Goal: Transaction & Acquisition: Obtain resource

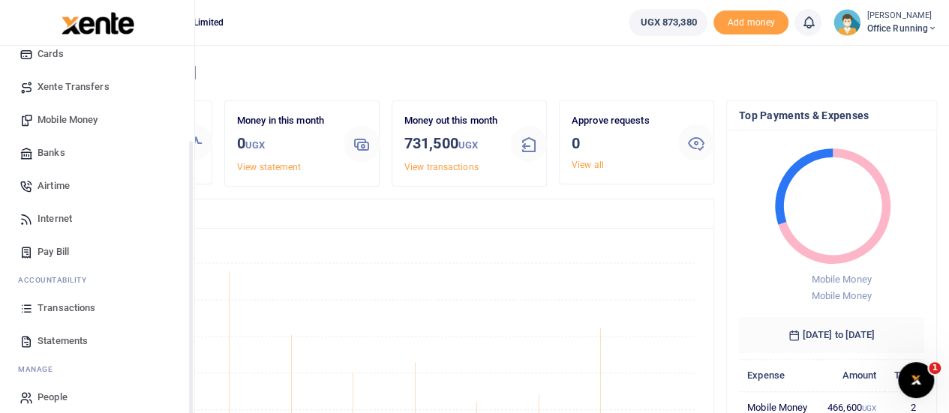
scroll to position [122, 0]
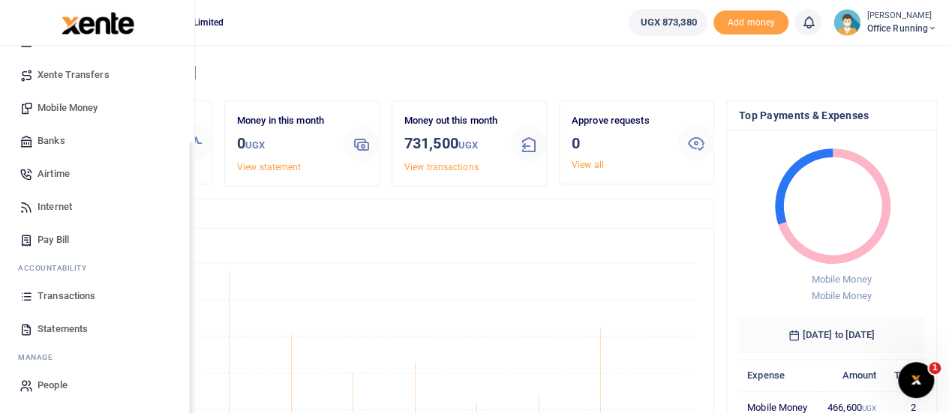
drag, startPoint x: 188, startPoint y: 223, endPoint x: 191, endPoint y: 319, distance: 96.1
click at [191, 319] on div "Start Dashboard M ake Payments Cards Xente Transfers Mobile Money Banks Airtime…" at bounding box center [97, 252] width 195 height 413
click at [76, 325] on span "Statements" at bounding box center [63, 329] width 50 height 15
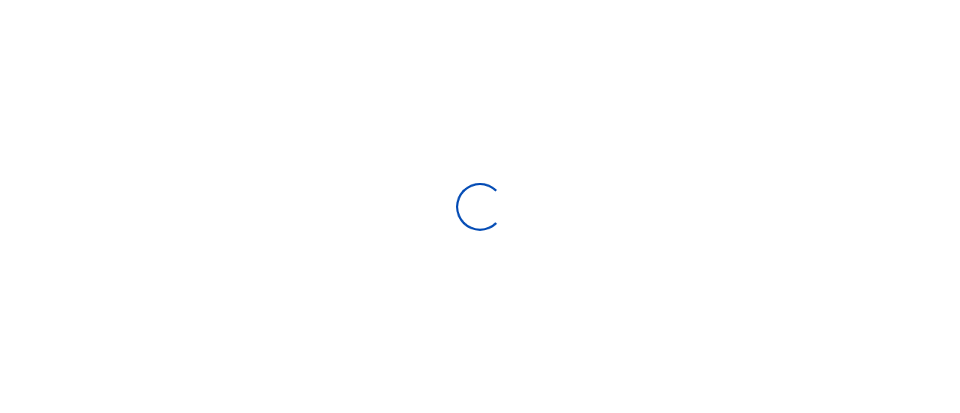
select select "ALL"
type input "[DATE] - [DATE]"
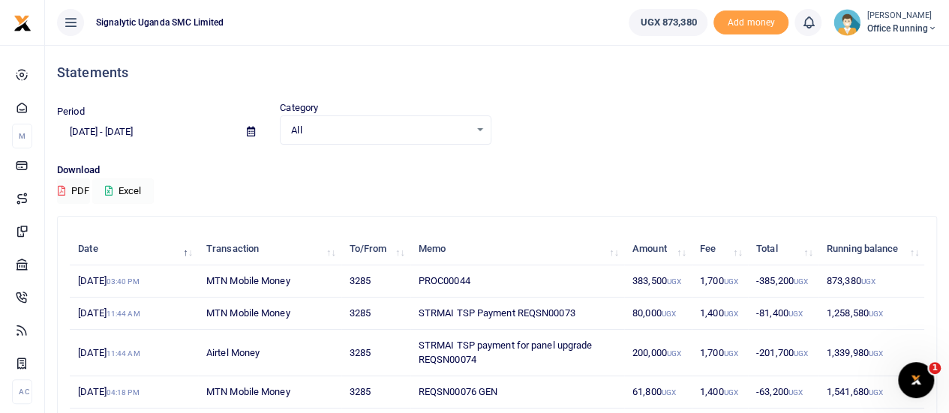
click at [126, 187] on button "Excel" at bounding box center [123, 192] width 62 height 26
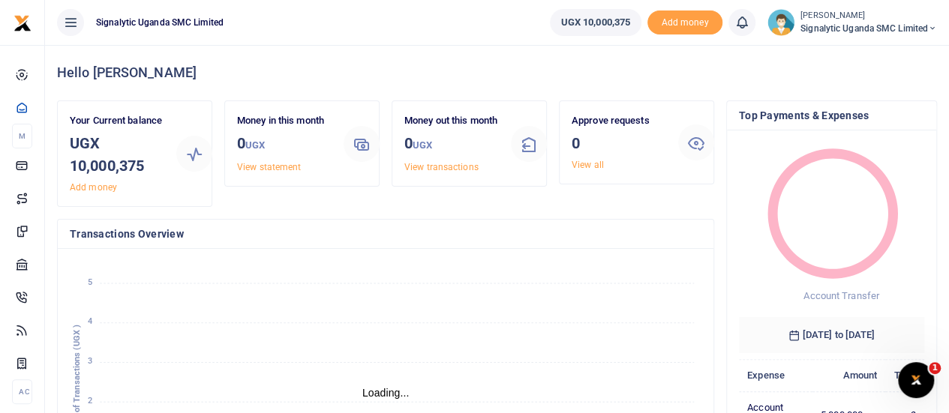
scroll to position [12, 12]
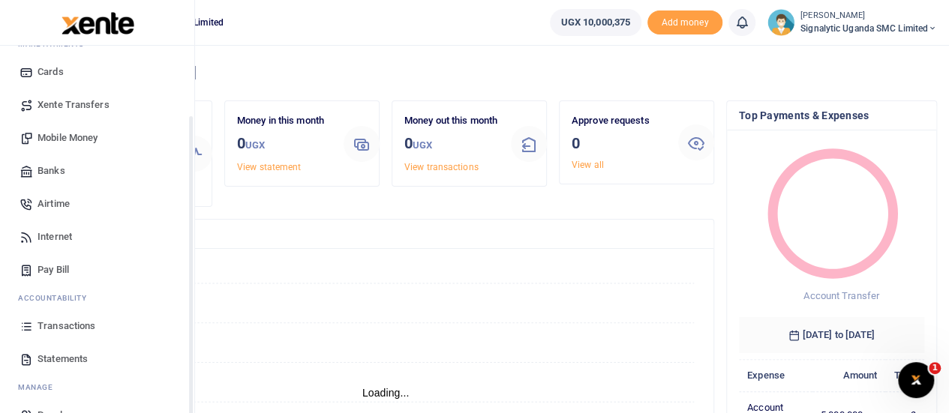
drag, startPoint x: 193, startPoint y: 335, endPoint x: 182, endPoint y: 404, distance: 70.7
click at [182, 404] on div "Start Dashboard M ake Payments Cards Xente Transfers Mobile Money Banks Airtime…" at bounding box center [97, 252] width 194 height 413
click at [93, 356] on link "Statements" at bounding box center [97, 361] width 170 height 33
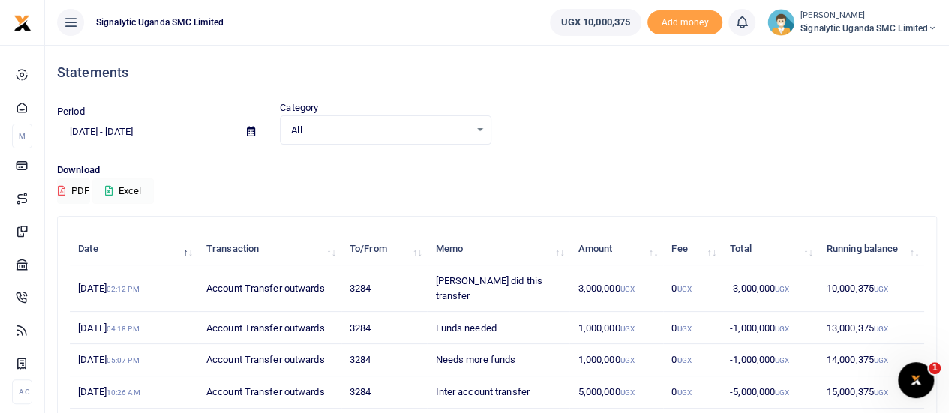
click at [122, 190] on button "Excel" at bounding box center [123, 192] width 62 height 26
click at [923, 24] on span "Signalytic Uganda SMC Limited" at bounding box center [869, 29] width 137 height 14
click at [873, 50] on link "Switch accounts" at bounding box center [881, 54] width 119 height 21
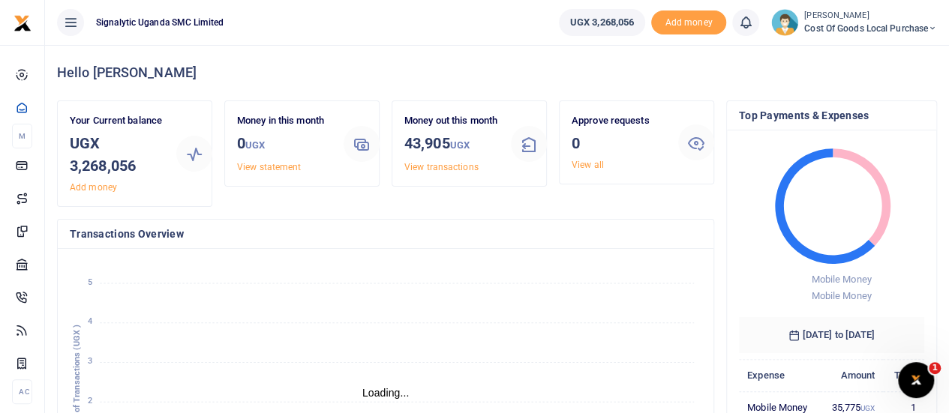
scroll to position [12, 12]
click at [198, 338] on foreignobject "Airtime Internet Utility Mobile Money Payouts Transfers Deposits Cards" at bounding box center [386, 385] width 632 height 248
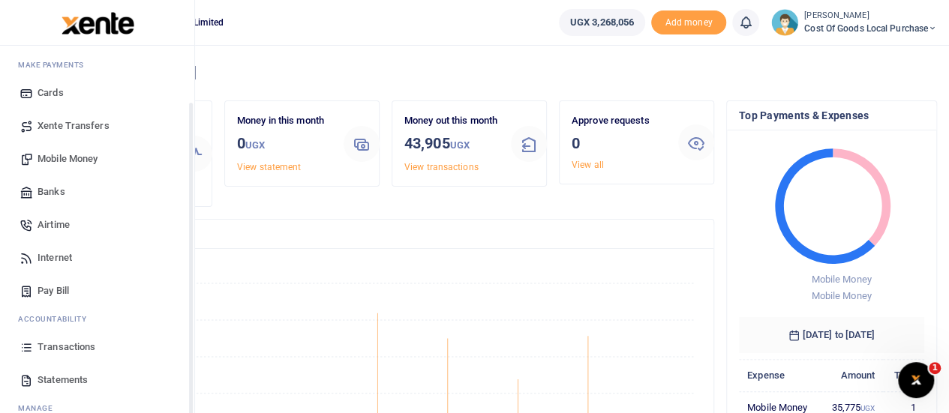
scroll to position [72, 0]
drag, startPoint x: 188, startPoint y: 345, endPoint x: 189, endPoint y: 401, distance: 56.3
click at [189, 401] on div "Start Dashboard M ake Payments Cards Xente Transfers Mobile Money Banks Airtime…" at bounding box center [97, 252] width 195 height 413
click at [77, 377] on span "Statements" at bounding box center [63, 378] width 50 height 15
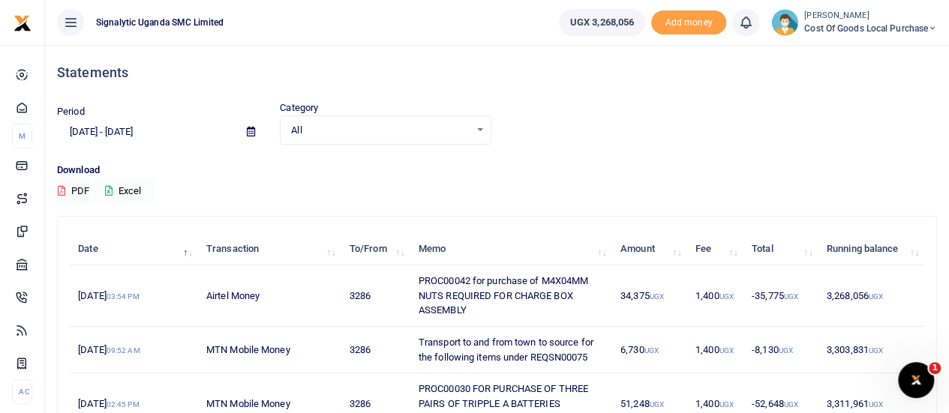
click at [125, 182] on button "Excel" at bounding box center [123, 192] width 62 height 26
click at [926, 23] on span "Cost of Goods Local Purchase" at bounding box center [870, 29] width 133 height 14
click at [122, 188] on button "Excel" at bounding box center [123, 192] width 62 height 26
